Goal: Transaction & Acquisition: Purchase product/service

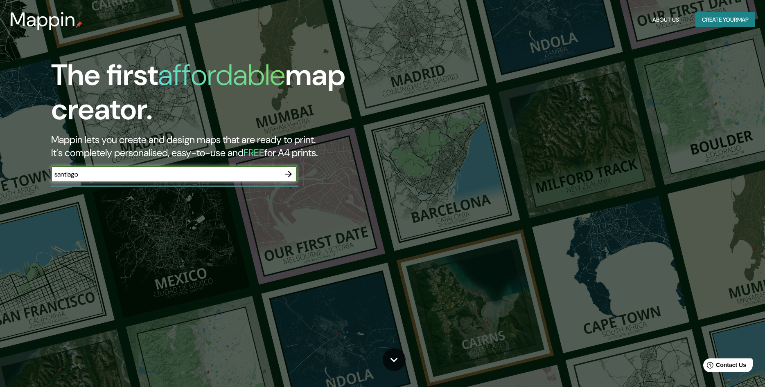
click at [196, 171] on input "santiago" at bounding box center [165, 174] width 229 height 9
type input "rio clarillo"
click at [291, 174] on icon "button" at bounding box center [288, 174] width 7 height 7
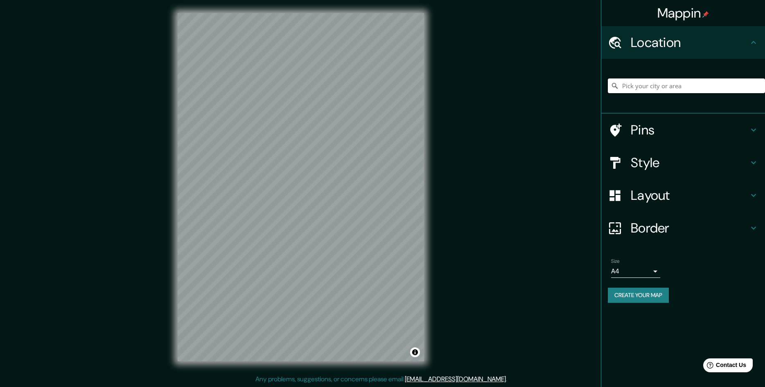
click at [658, 82] on input "Pick your city or area" at bounding box center [686, 86] width 157 height 15
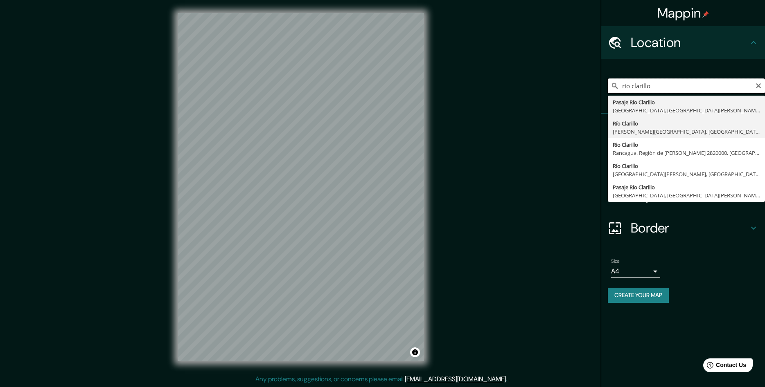
scroll to position [0, 0]
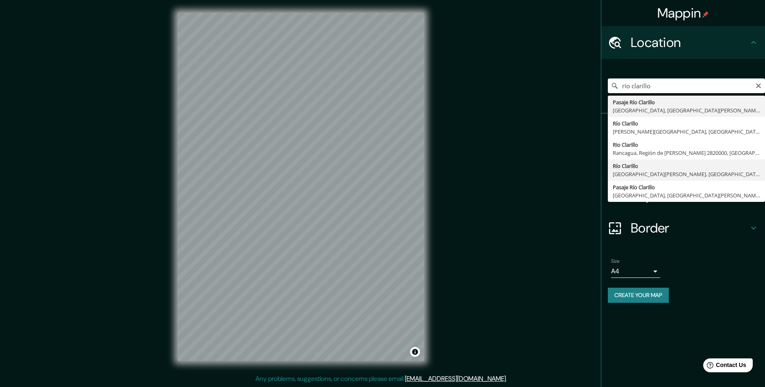
type input "Río Clarillo, [GEOGRAPHIC_DATA][PERSON_NAME], [GEOGRAPHIC_DATA][PERSON_NAME] 80…"
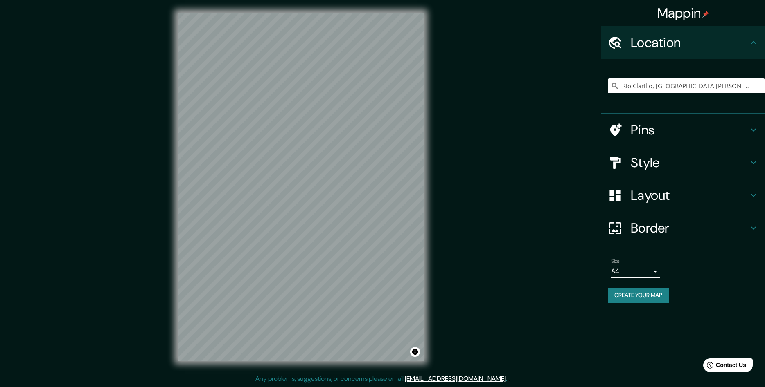
click at [650, 142] on div "Pins" at bounding box center [683, 130] width 164 height 33
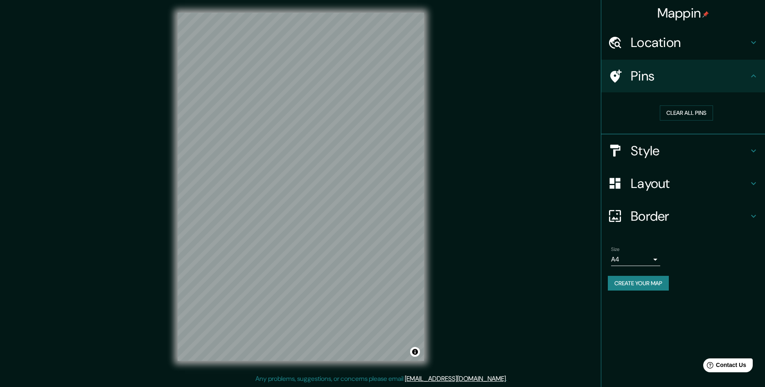
click at [676, 146] on h4 "Style" at bounding box center [690, 151] width 118 height 16
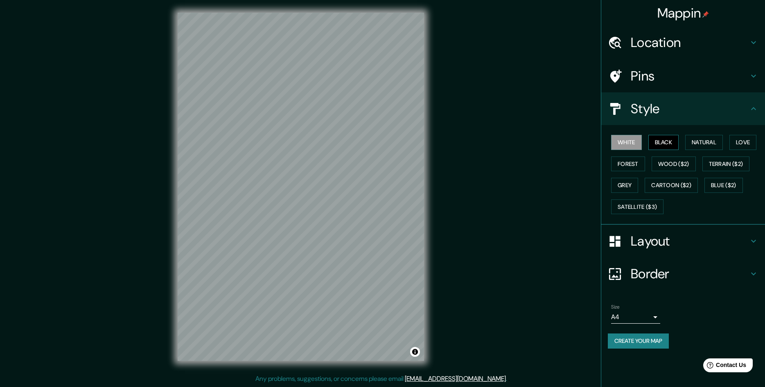
click at [662, 144] on button "Black" at bounding box center [663, 142] width 31 height 15
click at [699, 137] on button "Natural" at bounding box center [704, 142] width 38 height 15
click at [681, 159] on button "Wood ($2)" at bounding box center [673, 164] width 44 height 15
click at [682, 180] on button "Cartoon ($2)" at bounding box center [670, 185] width 53 height 15
click at [630, 185] on button "Grey" at bounding box center [624, 185] width 27 height 15
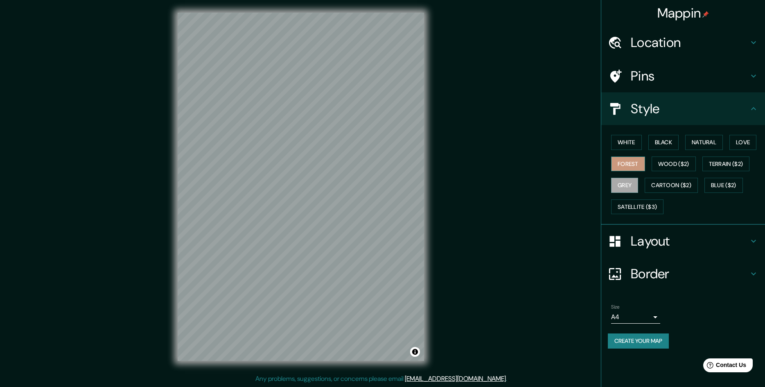
click at [632, 160] on button "Forest" at bounding box center [628, 164] width 34 height 15
click at [723, 160] on button "Terrain ($2)" at bounding box center [725, 164] width 47 height 15
click at [728, 187] on button "Blue ($2)" at bounding box center [723, 185] width 38 height 15
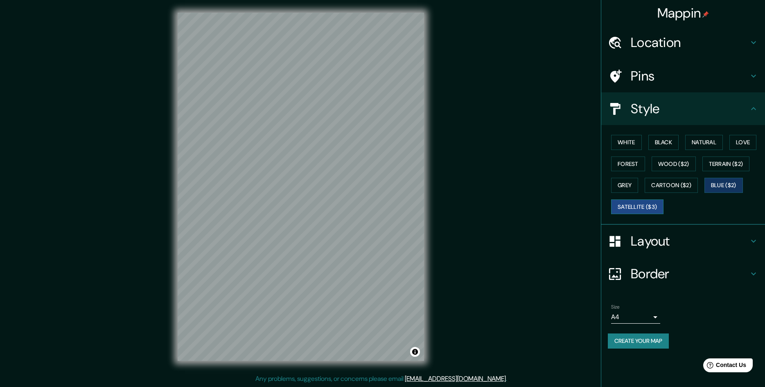
click at [654, 208] on button "Satellite ($3)" at bounding box center [637, 207] width 52 height 15
click at [736, 142] on button "Love" at bounding box center [742, 142] width 27 height 15
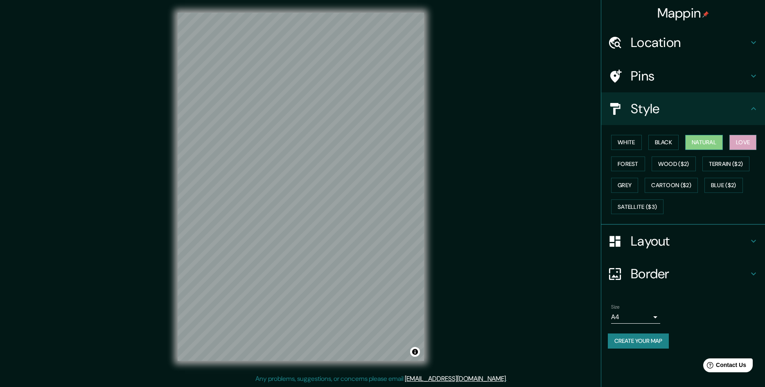
click at [699, 145] on button "Natural" at bounding box center [704, 142] width 38 height 15
click at [646, 234] on h4 "Layout" at bounding box center [690, 241] width 118 height 16
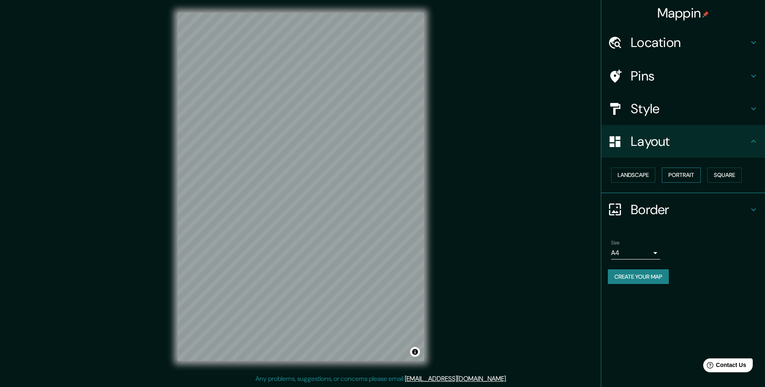
click at [680, 179] on button "Portrait" at bounding box center [681, 175] width 39 height 15
click at [730, 178] on button "Square" at bounding box center [724, 175] width 34 height 15
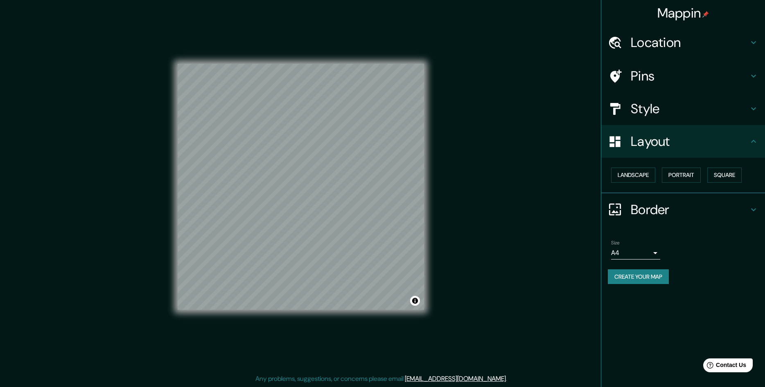
click at [694, 210] on h4 "Border" at bounding box center [690, 210] width 118 height 16
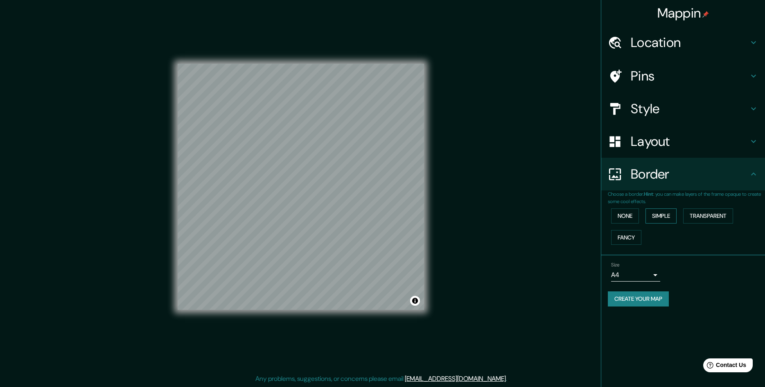
click at [676, 210] on button "Simple" at bounding box center [660, 216] width 31 height 15
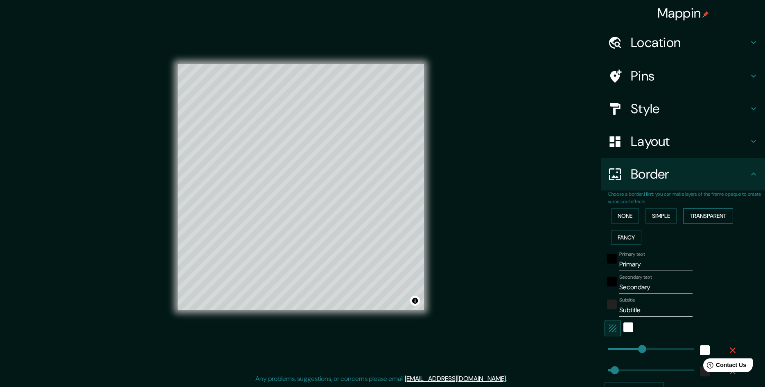
click at [711, 213] on button "Transparent" at bounding box center [708, 216] width 50 height 15
click at [626, 236] on button "Fancy" at bounding box center [626, 237] width 30 height 15
click at [721, 217] on button "Transparent" at bounding box center [708, 216] width 50 height 15
click at [632, 241] on button "Fancy" at bounding box center [626, 237] width 30 height 15
click at [701, 218] on button "Transparent" at bounding box center [708, 216] width 50 height 15
